Goal: Information Seeking & Learning: Stay updated

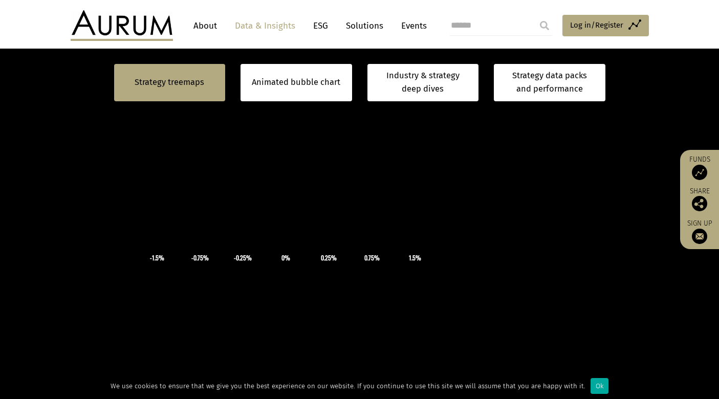
scroll to position [256, 0]
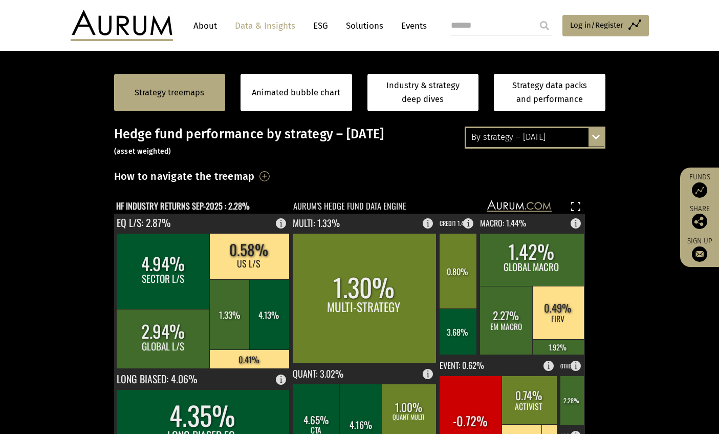
scroll to position [102, 0]
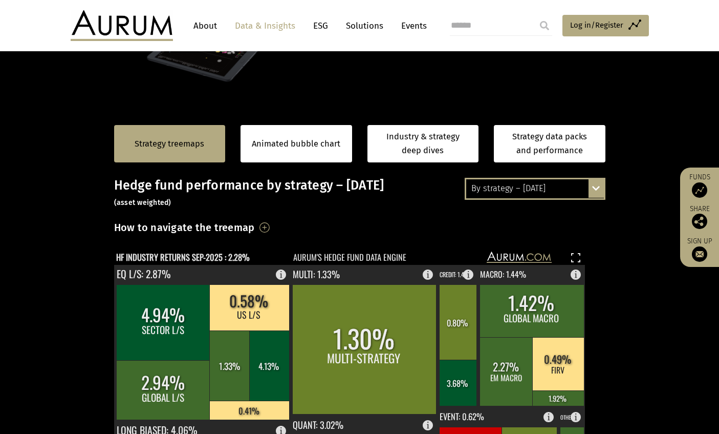
click at [90, 349] on section "Strategy treemaps Animated bubble chart Industry & strategy deep dives Strategy…" at bounding box center [359, 430] width 719 height 640
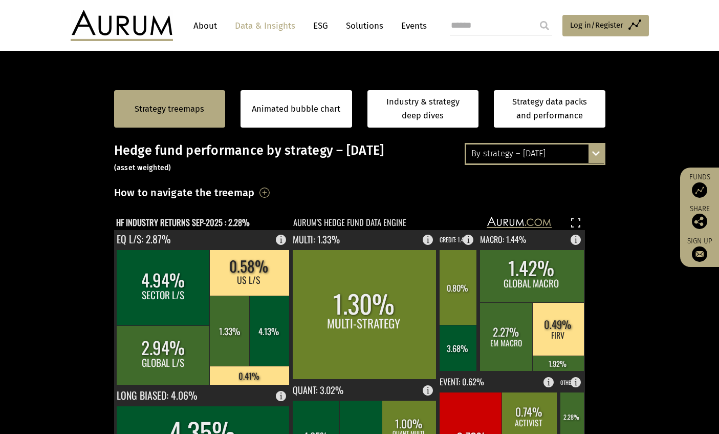
scroll to position [0, 0]
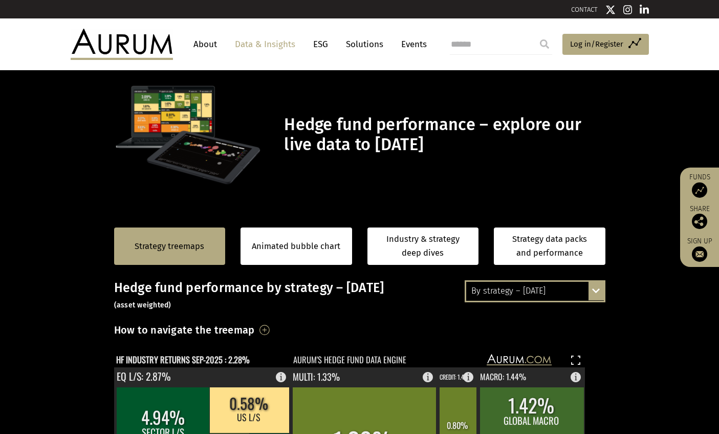
click at [586, 293] on div "By strategy – [DATE]" at bounding box center [535, 291] width 138 height 18
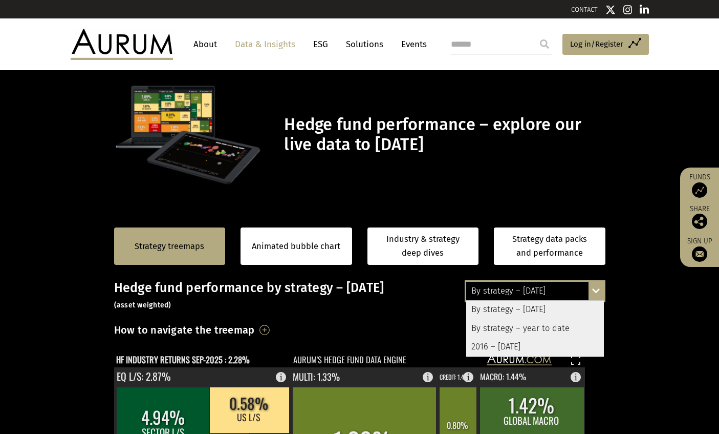
click at [546, 324] on div "By strategy – year to date" at bounding box center [535, 328] width 138 height 18
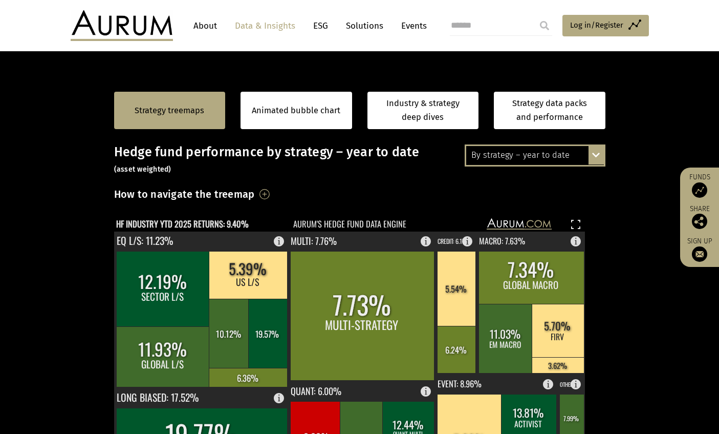
scroll to position [154, 0]
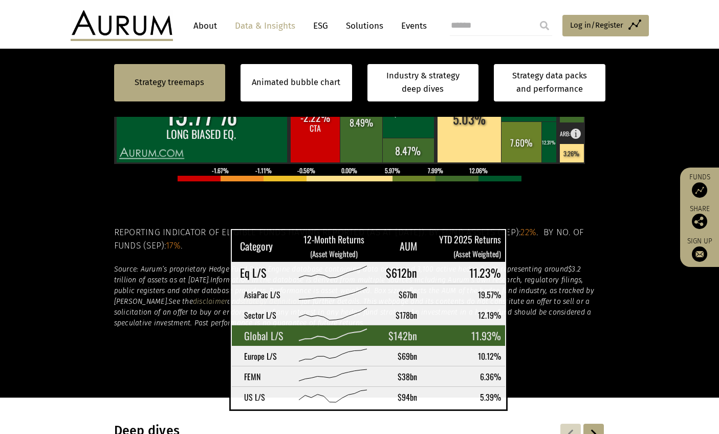
scroll to position [461, 0]
